Goal: Information Seeking & Learning: Learn about a topic

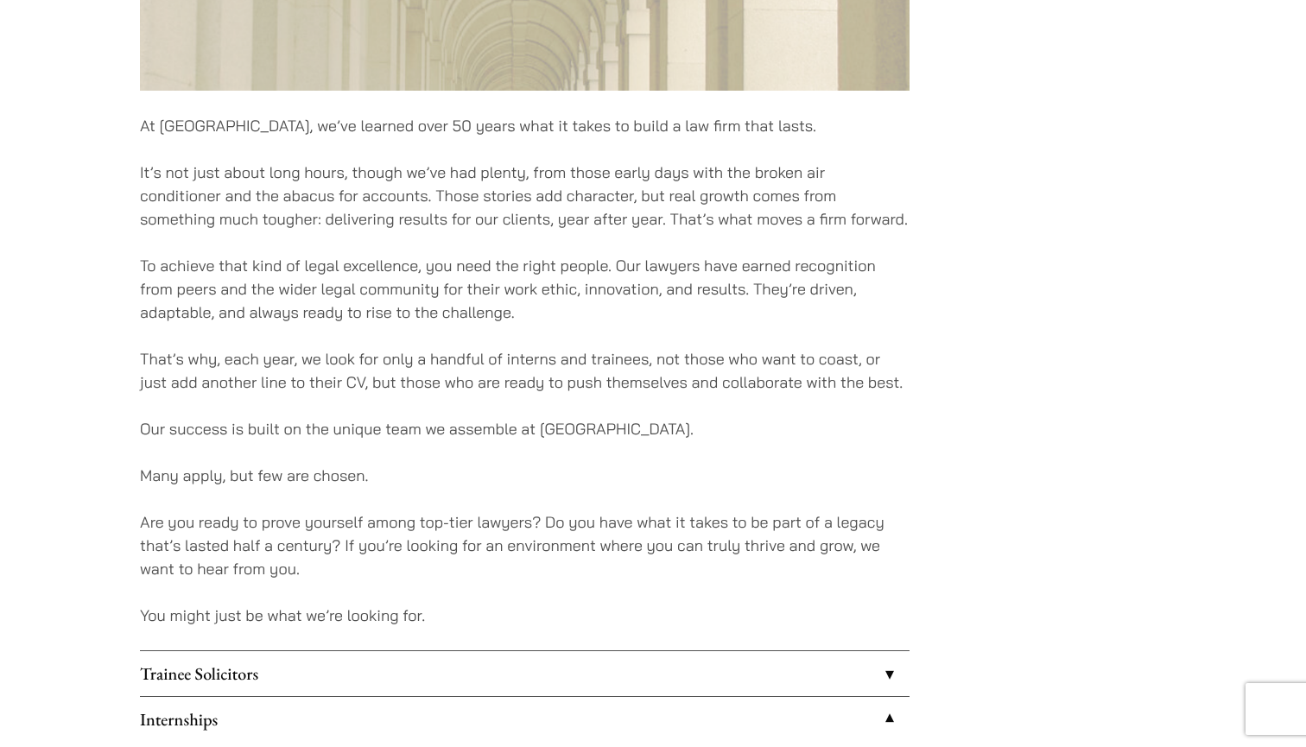
scroll to position [964, 0]
click at [839, 364] on p "That’s why, each year, we look for only a handful of interns and trainees, not …" at bounding box center [525, 369] width 770 height 47
click at [922, 412] on div "At [GEOGRAPHIC_DATA], we’ve learned over 50 years what it takes to build a law …" at bounding box center [653, 277] width 1026 height 1915
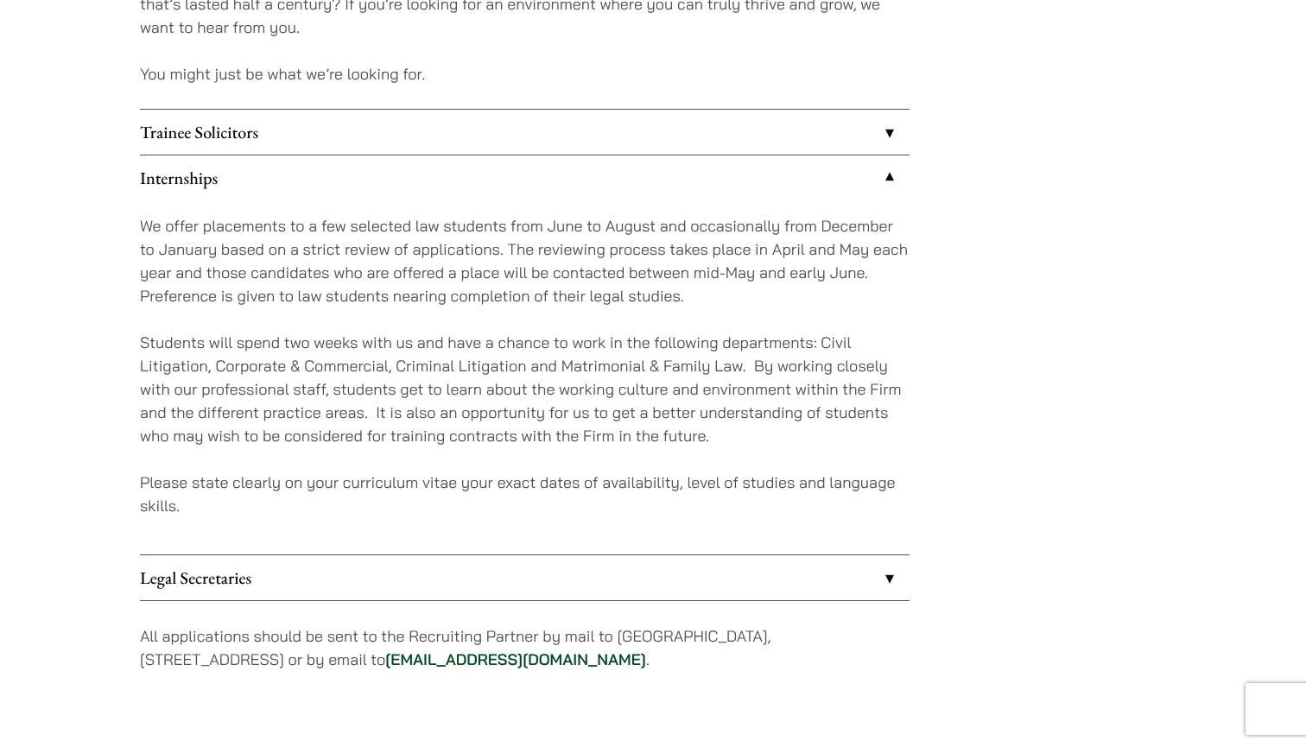
scroll to position [1508, 0]
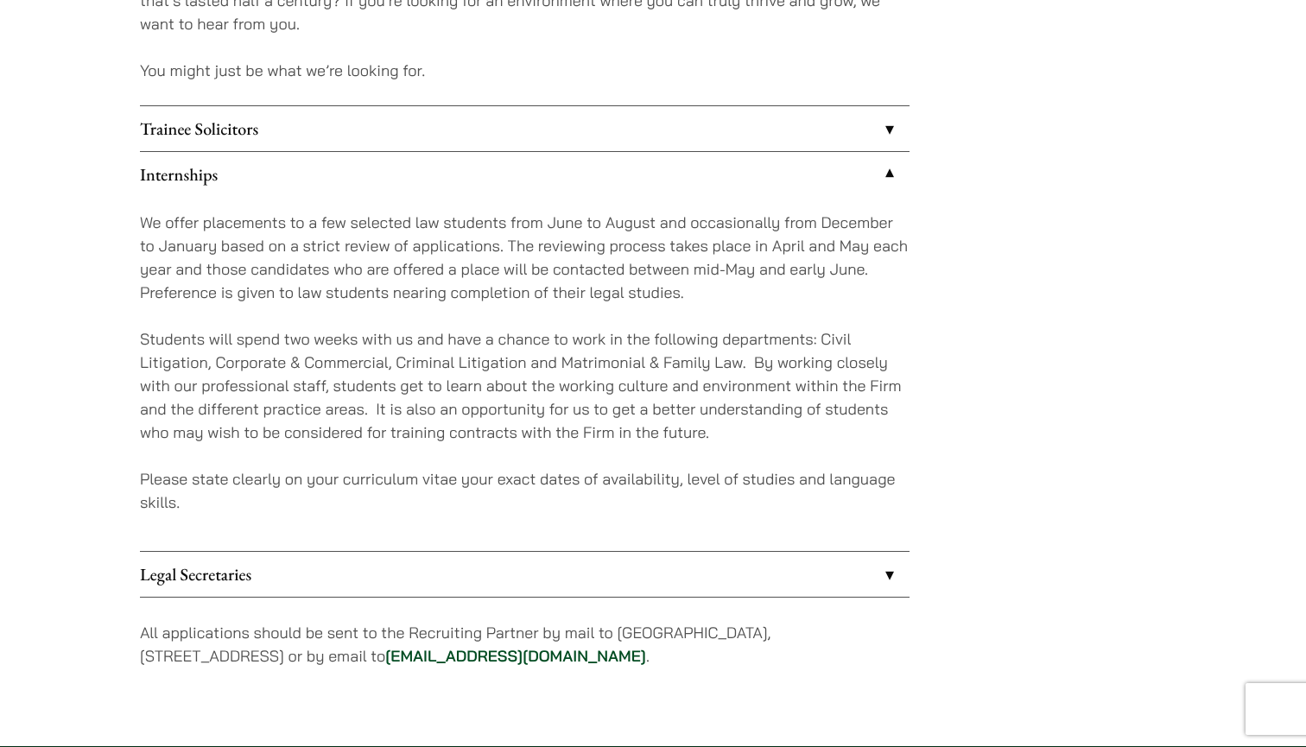
click at [620, 365] on p "Students will spend two weeks with us and have a chance to work in the followin…" at bounding box center [525, 385] width 770 height 117
click at [865, 380] on p "Students will spend two weeks with us and have a chance to work in the followin…" at bounding box center [525, 385] width 770 height 117
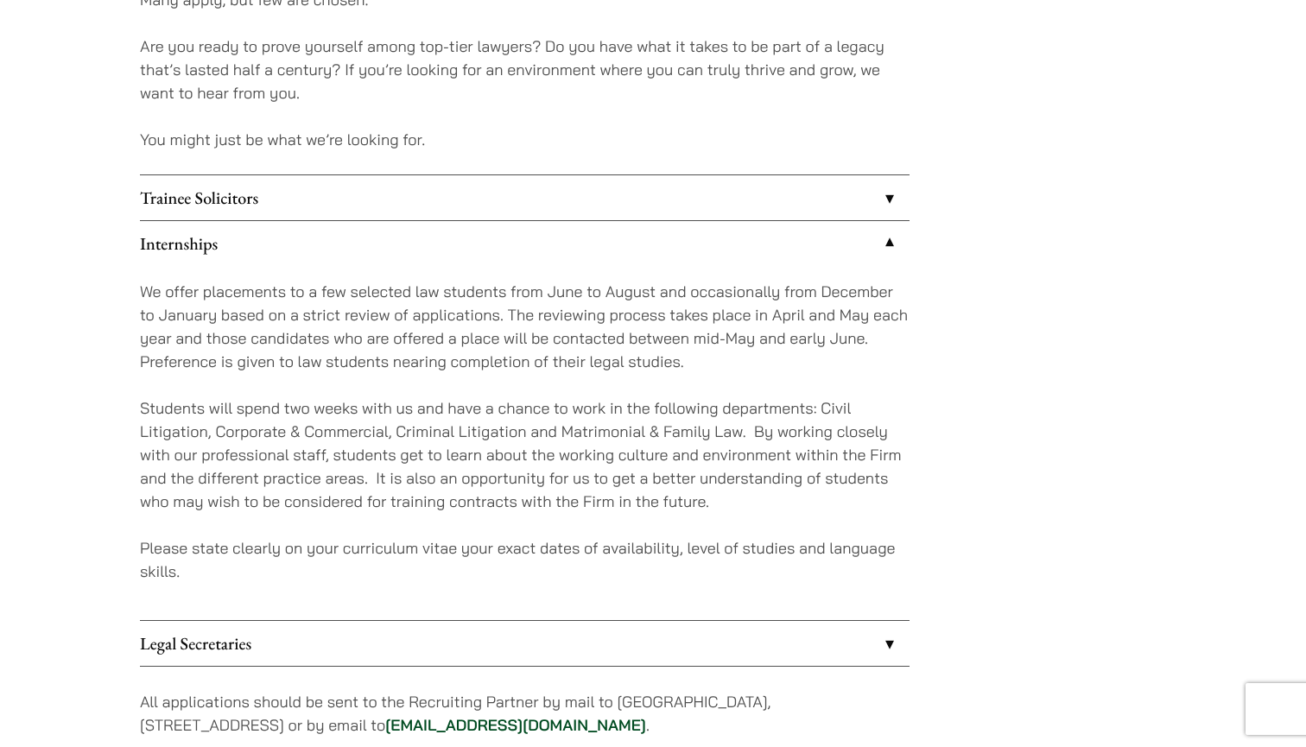
scroll to position [1441, 0]
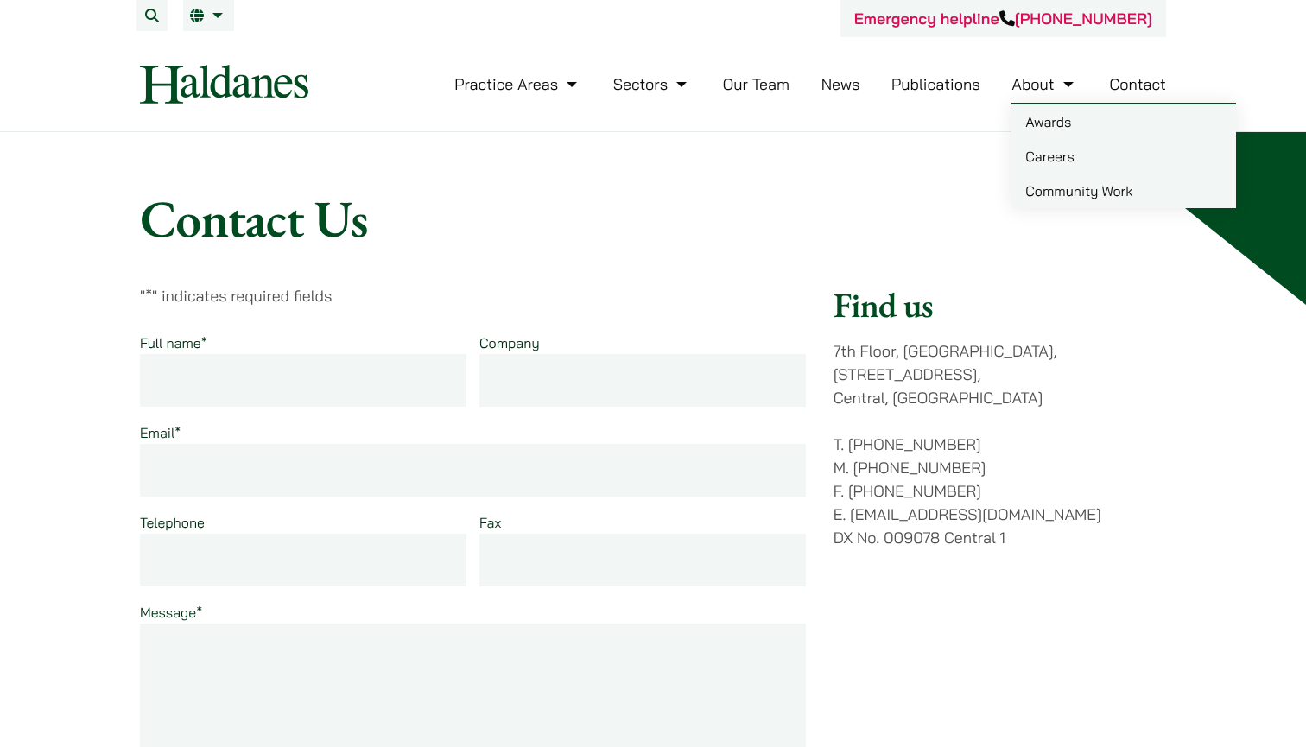
click at [1045, 155] on link "Careers" at bounding box center [1123, 156] width 225 height 35
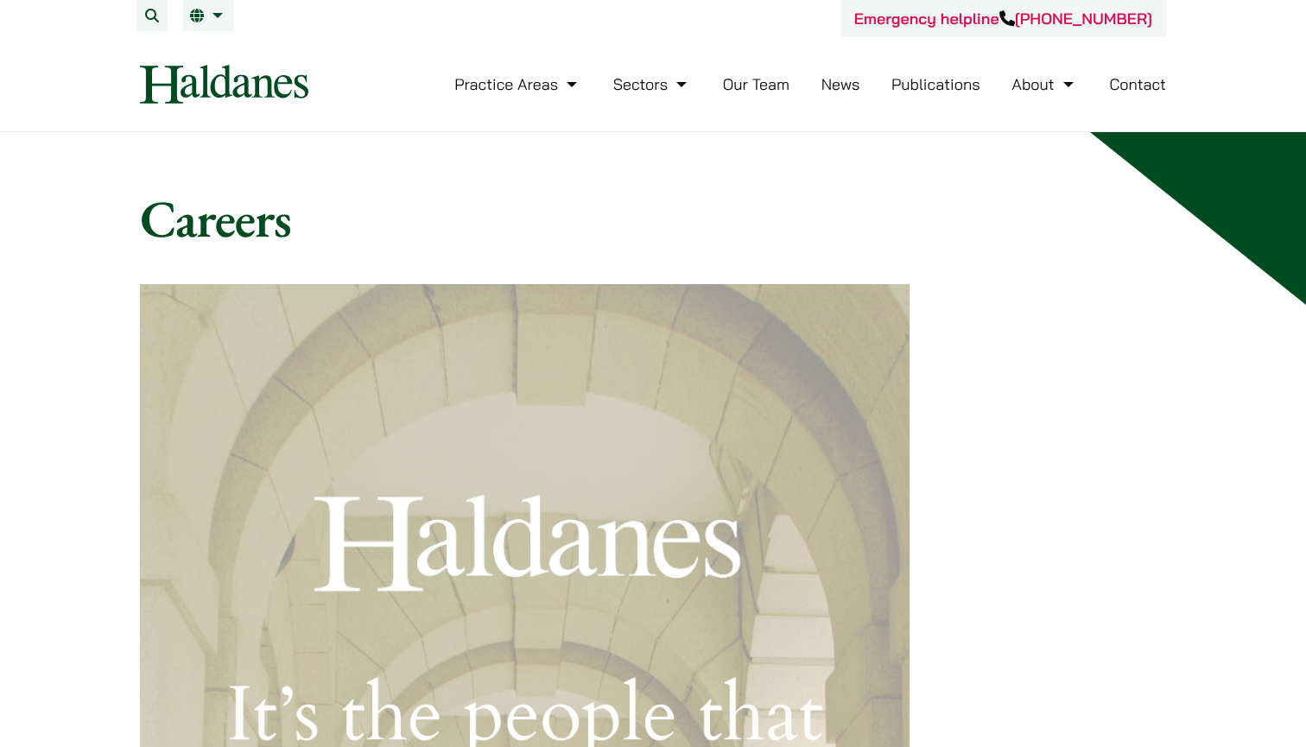
click at [754, 79] on link "Our Team" at bounding box center [756, 84] width 67 height 20
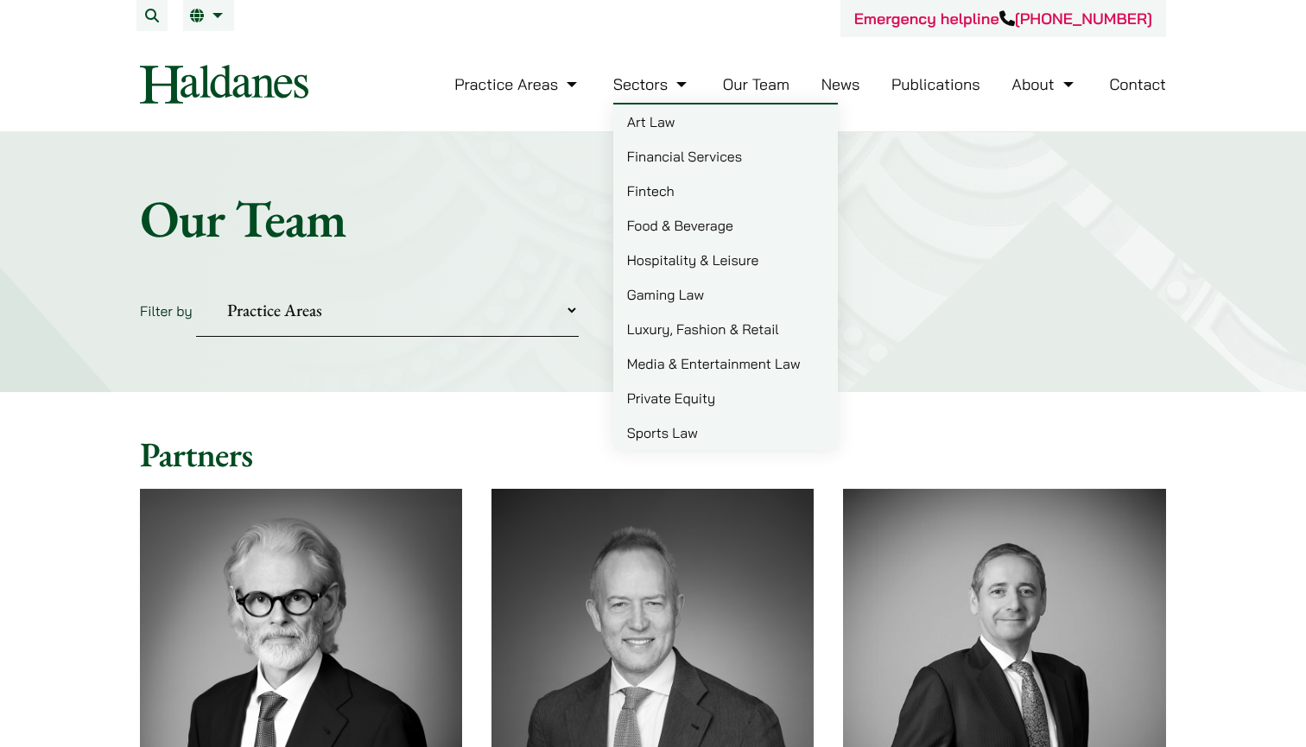
click at [681, 357] on link "Media & Entertainment Law" at bounding box center [725, 363] width 225 height 35
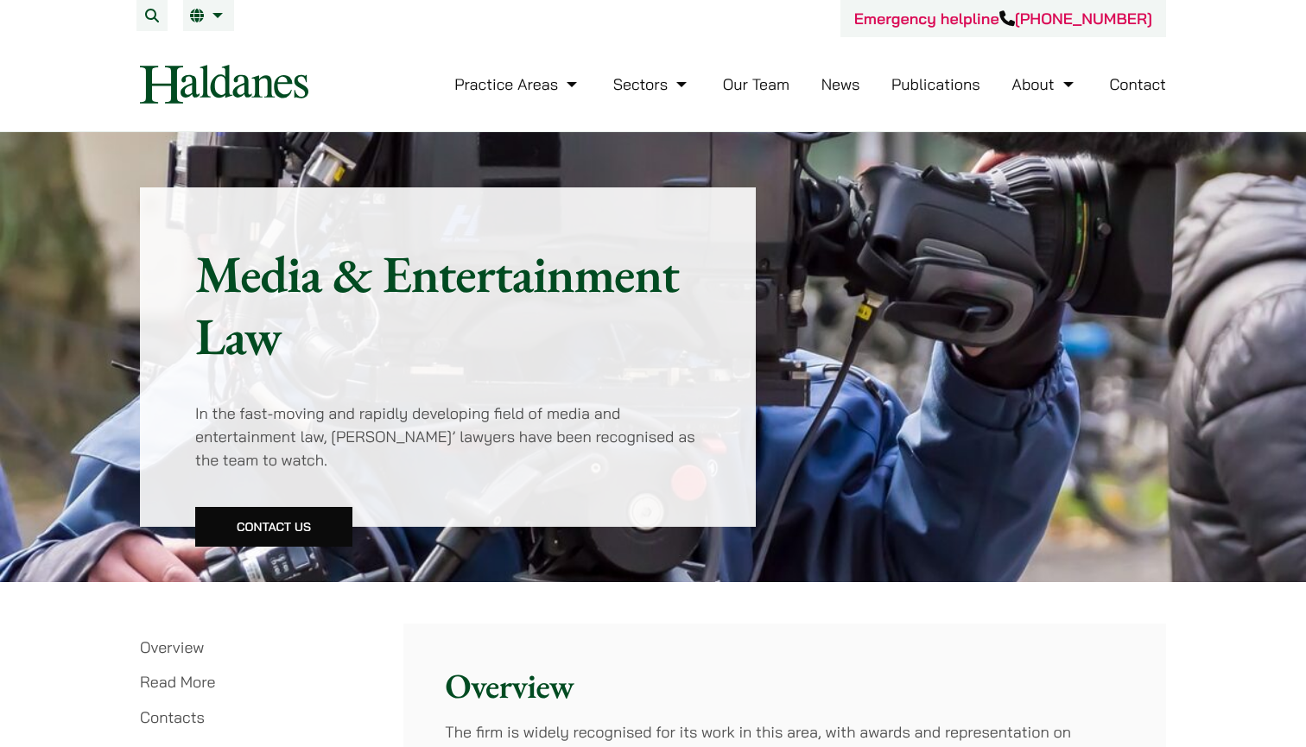
click at [764, 79] on link "Our Team" at bounding box center [756, 84] width 67 height 20
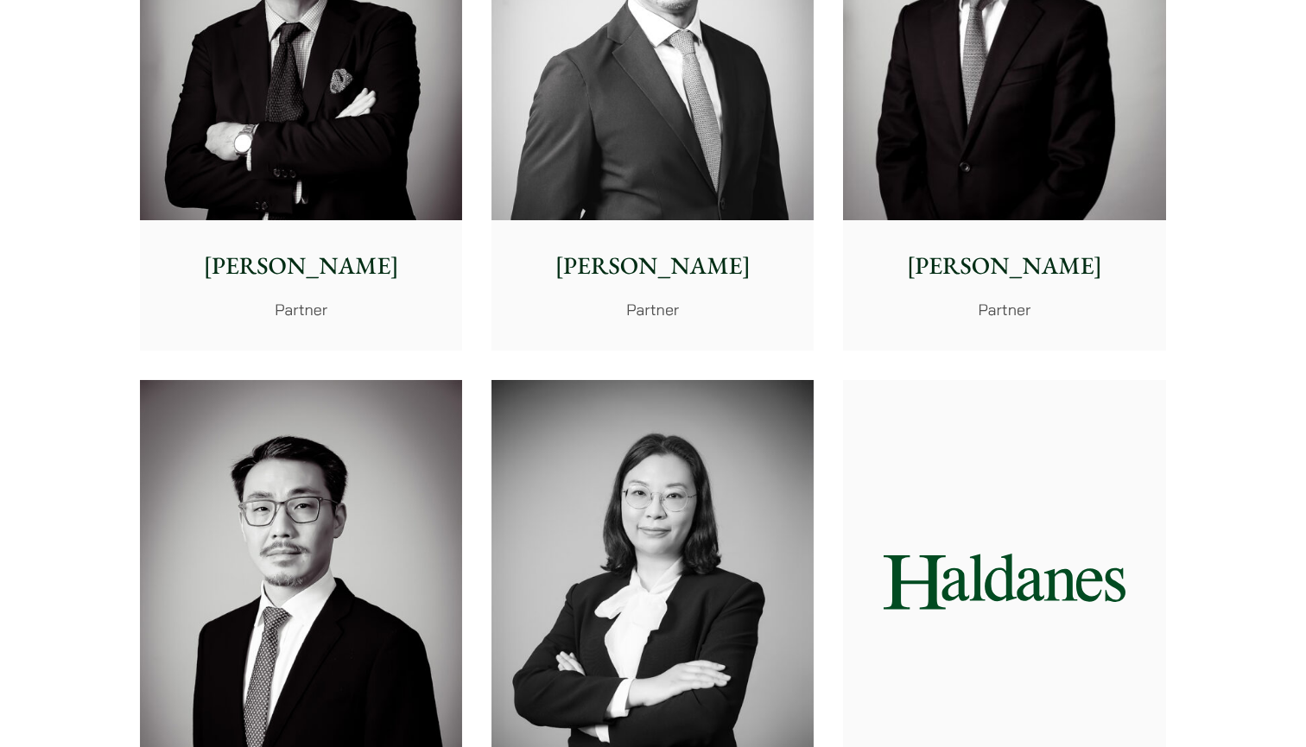
scroll to position [2347, 0]
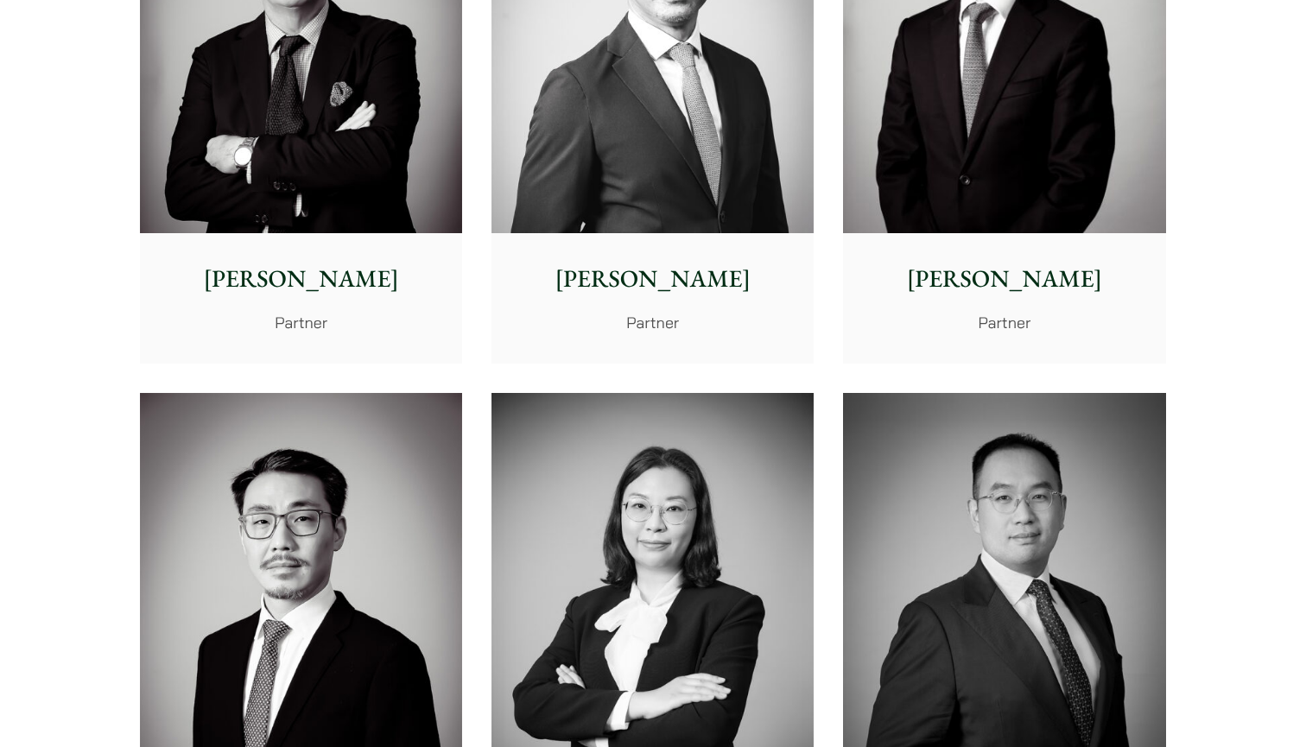
click at [954, 233] on div "Henry Ma Partner" at bounding box center [1004, 297] width 322 height 129
